Goal: Task Accomplishment & Management: Use online tool/utility

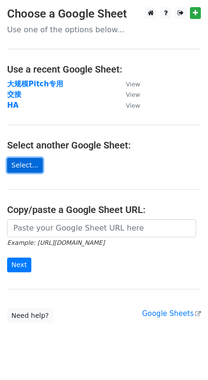
click at [16, 167] on link "Select..." at bounding box center [25, 165] width 36 height 15
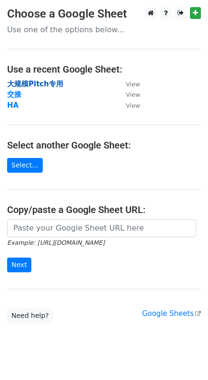
click at [26, 85] on strong "大规模Pitch专用" at bounding box center [35, 84] width 56 height 9
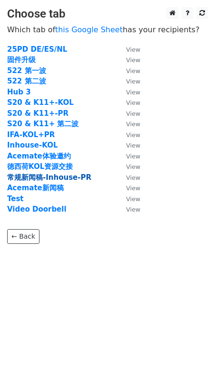
click at [60, 179] on strong "常规新闻稿-Inhouse-PR" at bounding box center [49, 177] width 84 height 9
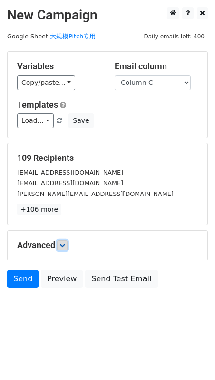
click at [63, 244] on icon at bounding box center [62, 246] width 6 height 6
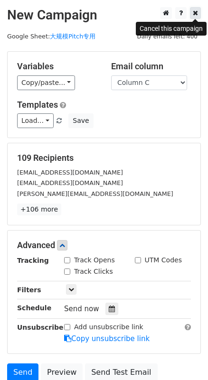
click at [197, 15] on icon at bounding box center [195, 12] width 5 height 7
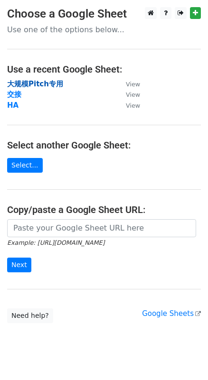
click at [52, 84] on strong "大规模Pitch专用" at bounding box center [35, 84] width 56 height 9
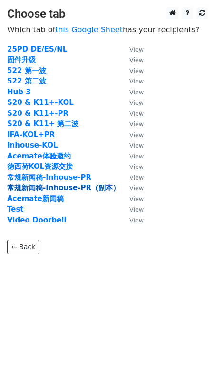
click at [84, 188] on strong "常规新闻稿-Inhouse-PR（副本）" at bounding box center [63, 188] width 113 height 9
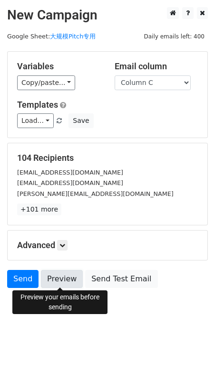
click at [66, 275] on link "Preview" at bounding box center [62, 279] width 42 height 18
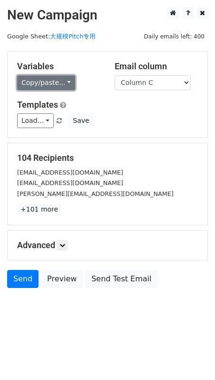
click at [59, 87] on link "Copy/paste..." at bounding box center [46, 83] width 58 height 15
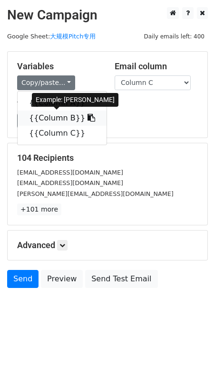
click at [57, 114] on link "{{Column B}}" at bounding box center [62, 118] width 89 height 15
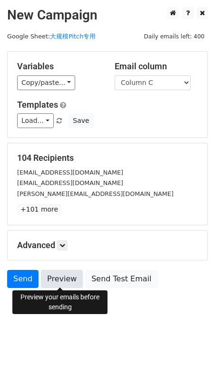
click at [58, 280] on link "Preview" at bounding box center [62, 279] width 42 height 18
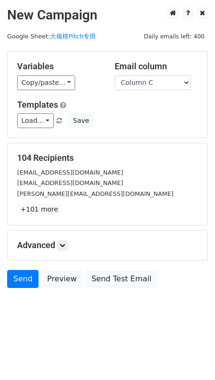
click at [62, 325] on body "New Campaign Daily emails left: 400 Google Sheet: 大规模Pitch专用 Variables Copy/pas…" at bounding box center [107, 169] width 215 height 324
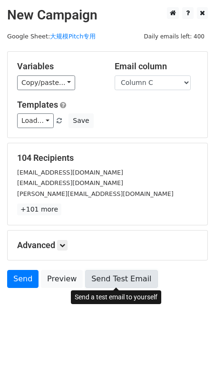
click at [128, 281] on link "Send Test Email" at bounding box center [121, 279] width 72 height 18
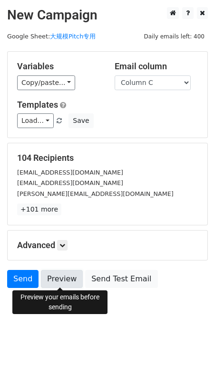
click at [75, 276] on link "Preview" at bounding box center [62, 279] width 42 height 18
click at [70, 279] on link "Preview" at bounding box center [62, 279] width 42 height 18
